Goal: Communication & Community: Answer question/provide support

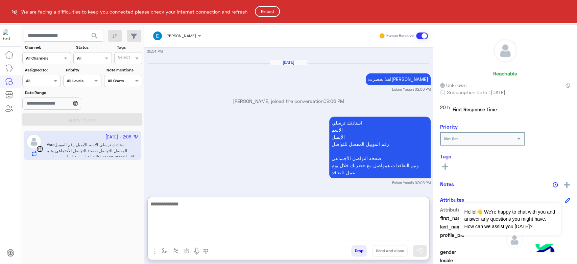
scroll to position [826, 0]
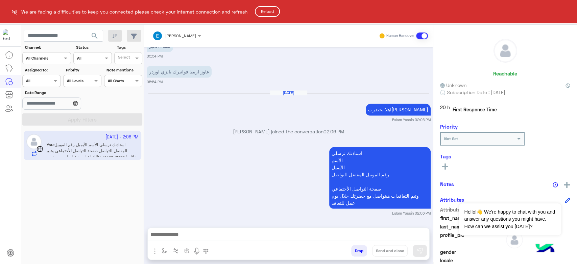
click at [268, 10] on button "Reload" at bounding box center [267, 11] width 25 height 11
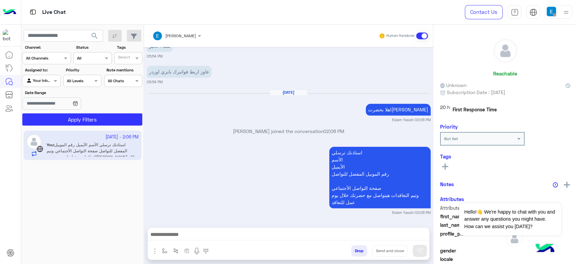
scroll to position [670, 0]
